Goal: Task Accomplishment & Management: Manage account settings

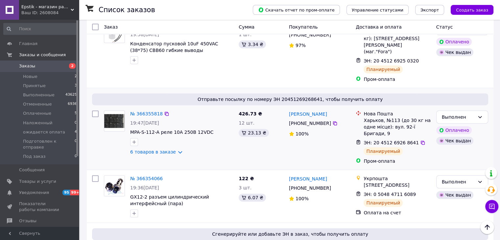
scroll to position [263, 0]
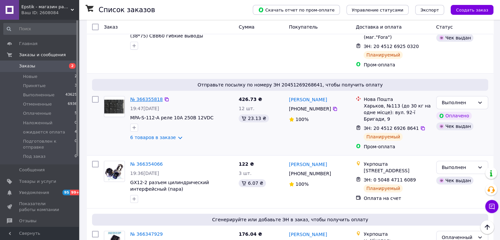
click at [154, 97] on link "№ 366355818" at bounding box center [146, 99] width 33 height 5
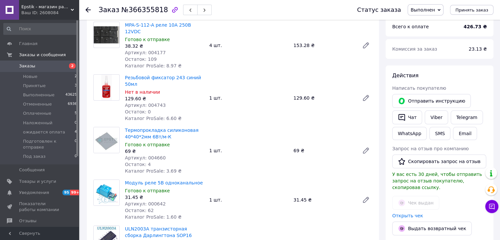
scroll to position [33, 0]
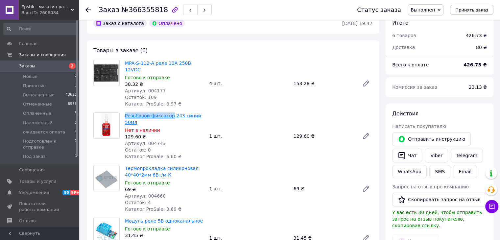
drag, startPoint x: 122, startPoint y: 110, endPoint x: 169, endPoint y: 108, distance: 46.8
click at [169, 111] on div "Резьбовой фиксатор 243 синий 50мл Нет в наличии 129.60 ₴ Артикул: 004743 Остато…" at bounding box center [164, 136] width 84 height 50
copy link "Резьбовой фиксатор"
click at [25, 179] on span "Товары и услуги" at bounding box center [37, 182] width 37 height 6
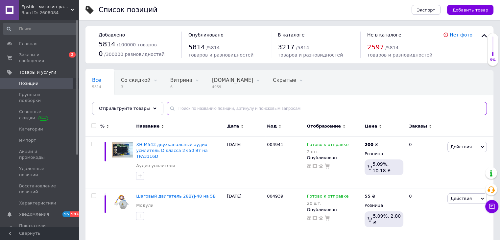
click at [217, 109] on input "text" at bounding box center [327, 108] width 320 height 13
paste input "Резьбовой фиксатор"
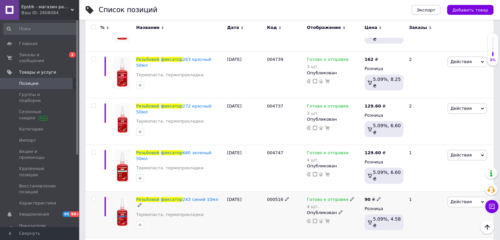
scroll to position [158, 0]
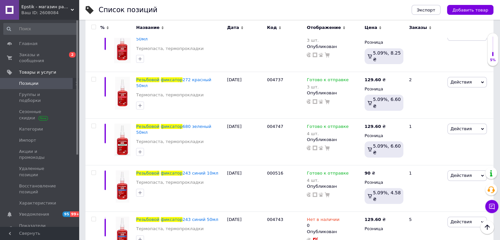
type input "Резьбовой фиксатор"
click at [30, 45] on span "Главная" at bounding box center [28, 44] width 18 height 6
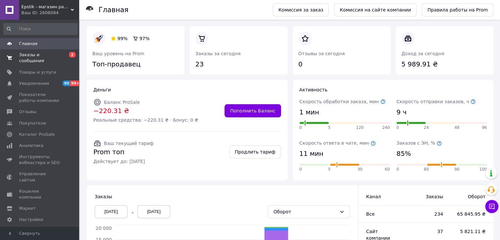
click at [31, 54] on span "Заказы и сообщения" at bounding box center [40, 58] width 42 height 12
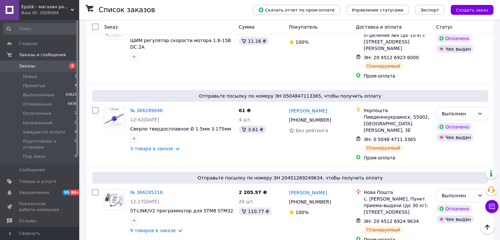
scroll to position [1403, 0]
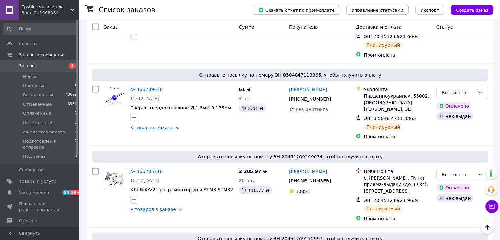
click at [16, 64] on span at bounding box center [9, 66] width 19 height 6
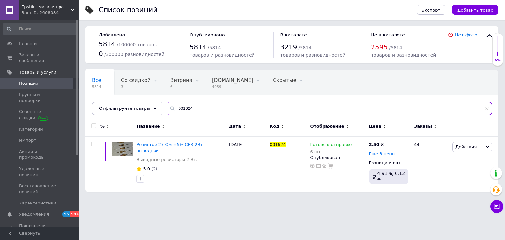
drag, startPoint x: 197, startPoint y: 107, endPoint x: 38, endPoint y: 81, distance: 160.9
click at [82, 92] on div "Список позиций Экспорт Добавить товар Добавлено 5814 / 100000 товаров 0 / 30000…" at bounding box center [292, 99] width 426 height 199
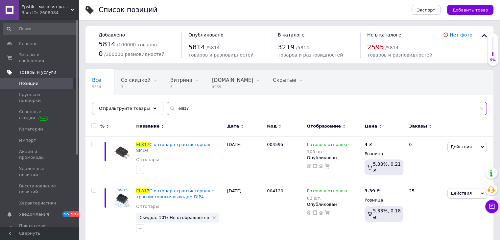
drag, startPoint x: 184, startPoint y: 107, endPoint x: 18, endPoint y: 71, distance: 170.1
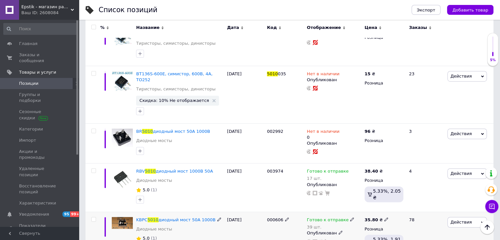
scroll to position [395, 0]
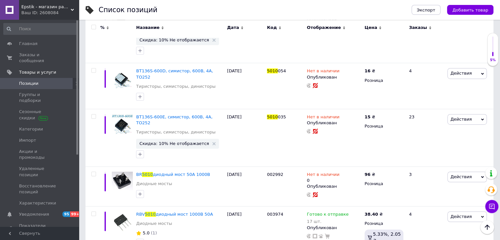
type input "5010"
